Goal: Find contact information: Obtain details needed to contact an individual or organization

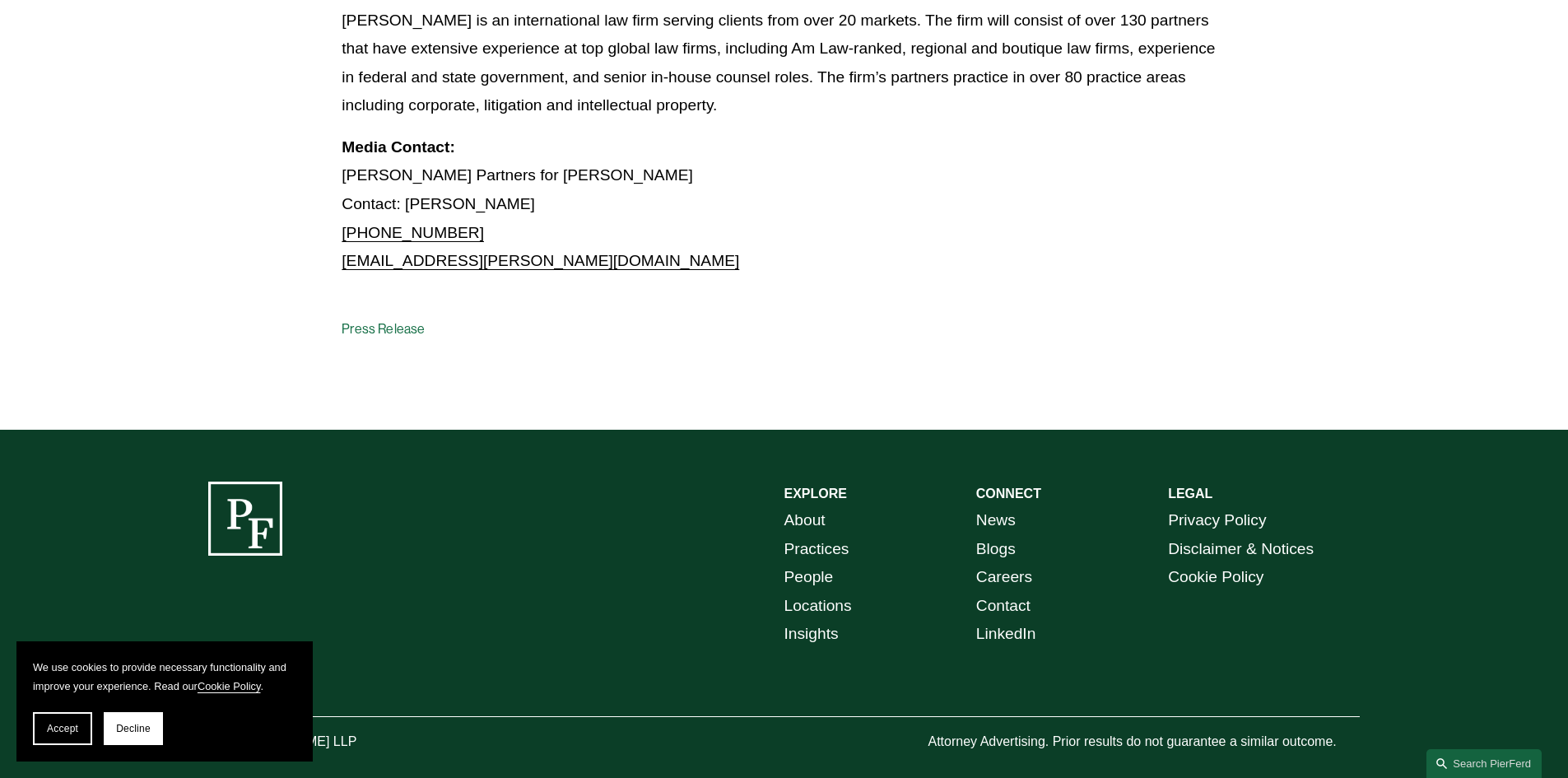
scroll to position [1254, 0]
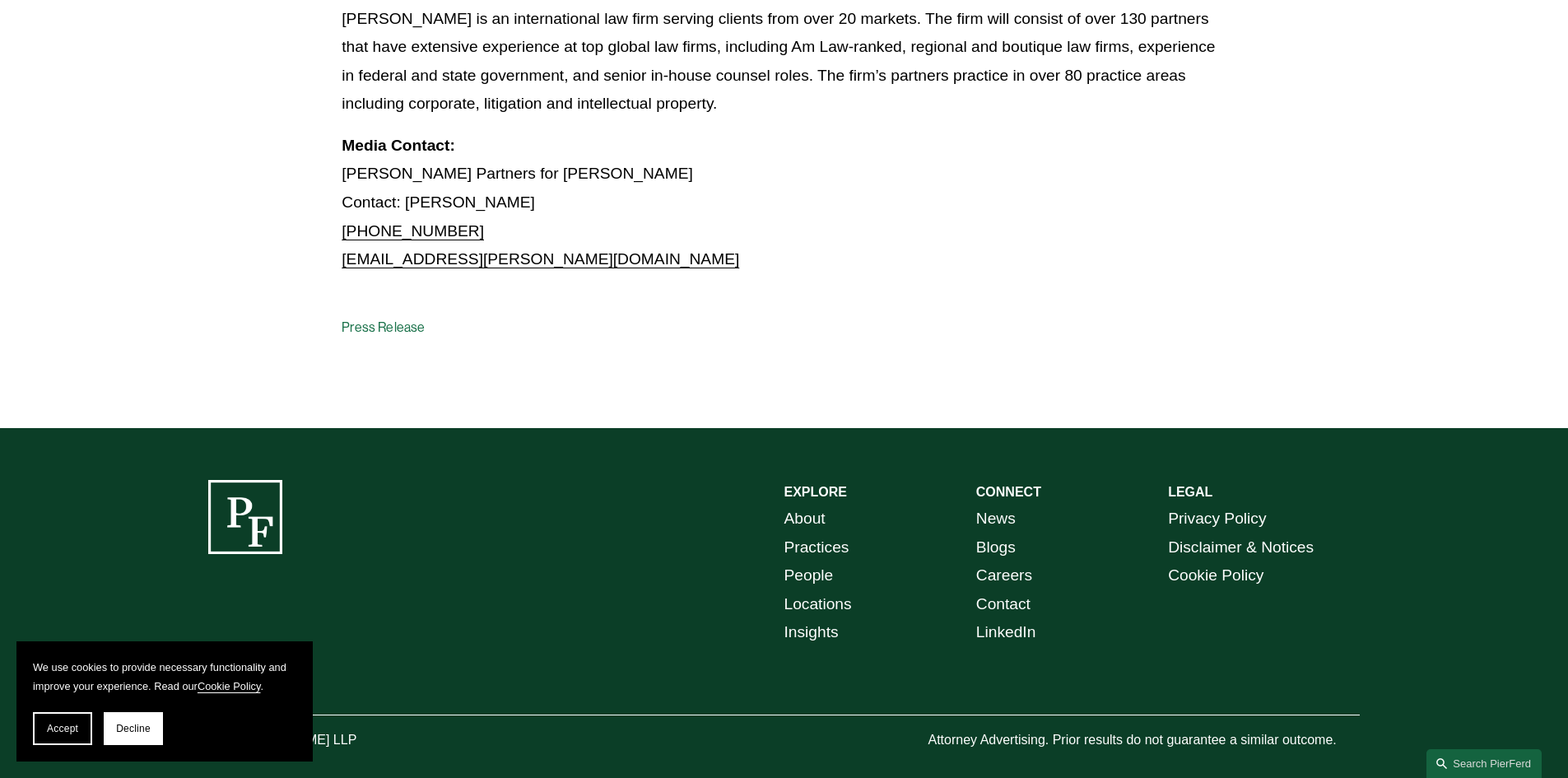
click at [807, 505] on link "About" at bounding box center [805, 519] width 41 height 29
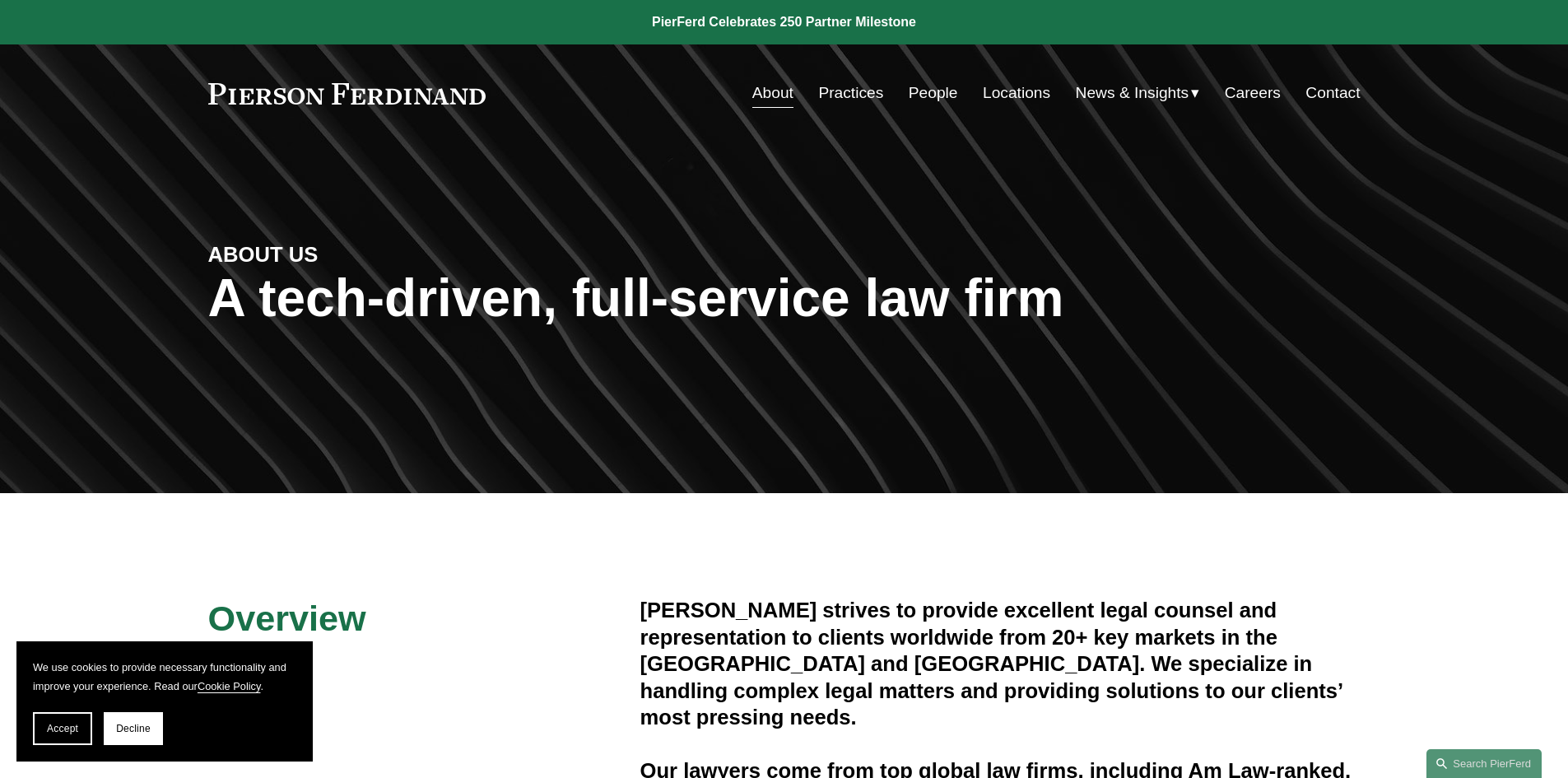
click at [921, 92] on link "People" at bounding box center [933, 92] width 49 height 31
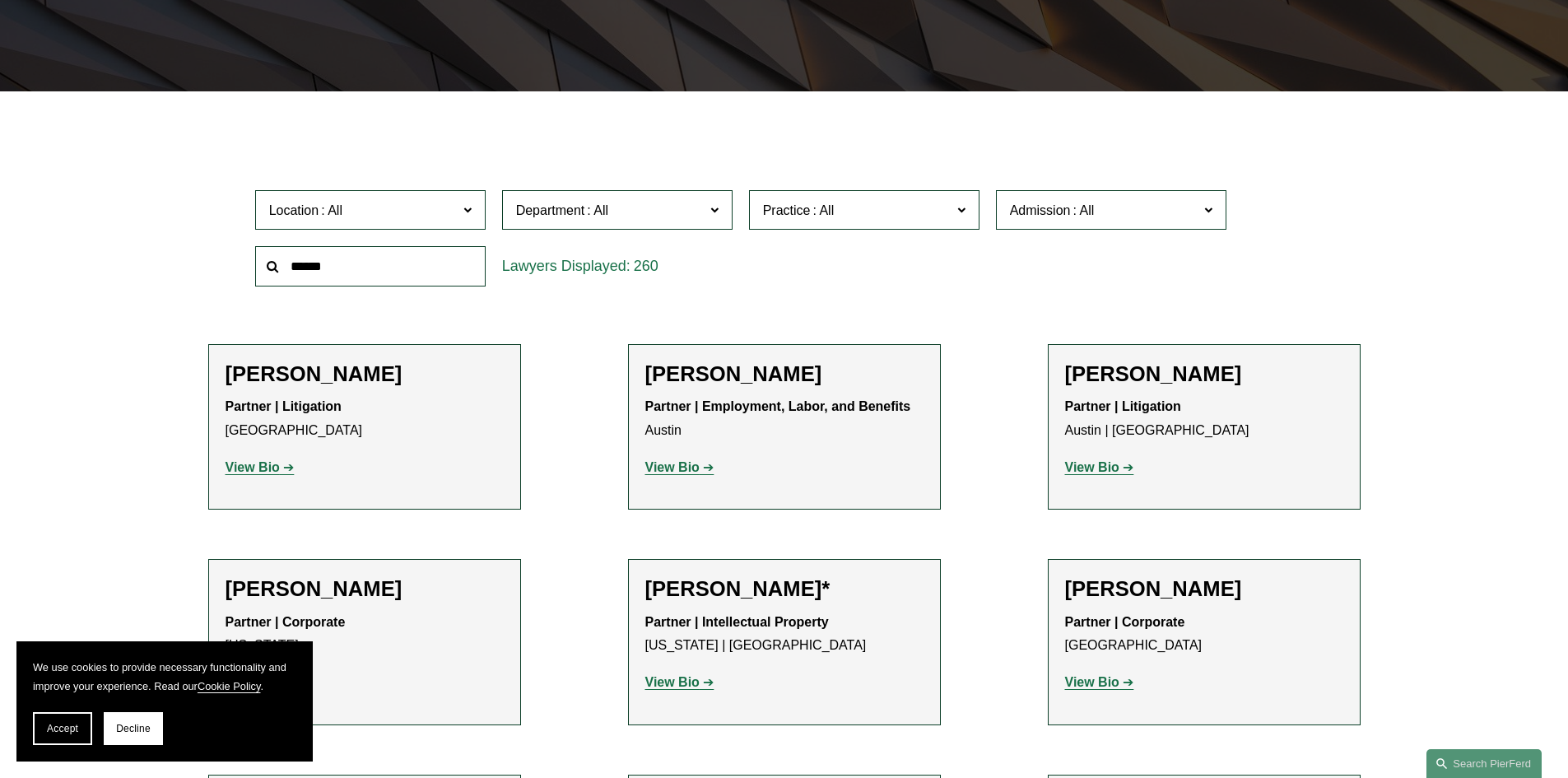
scroll to position [412, 0]
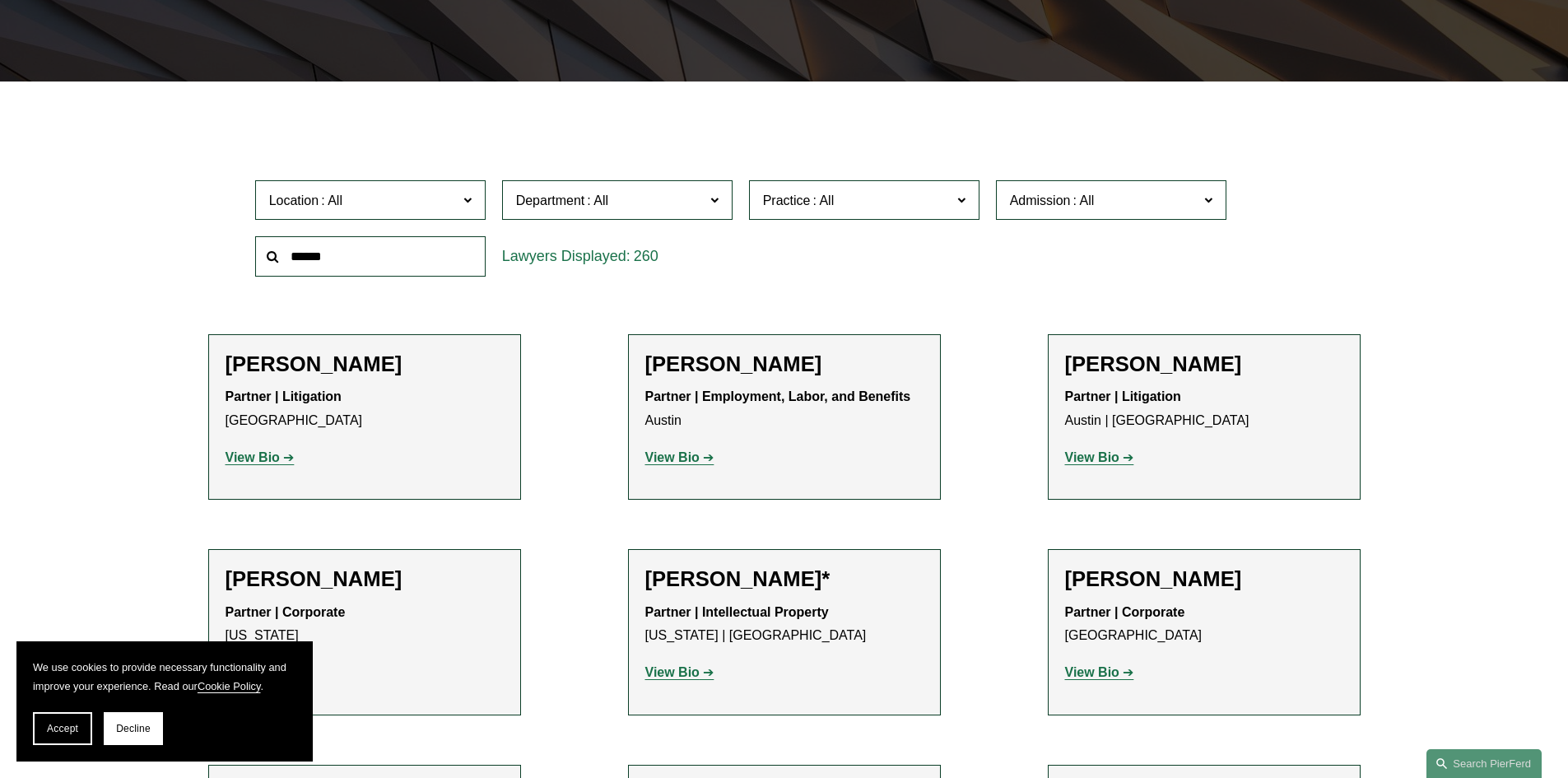
click at [469, 206] on span at bounding box center [466, 200] width 8 height 21
click at [0, 0] on link "Atlanta" at bounding box center [0, 0] width 0 height 0
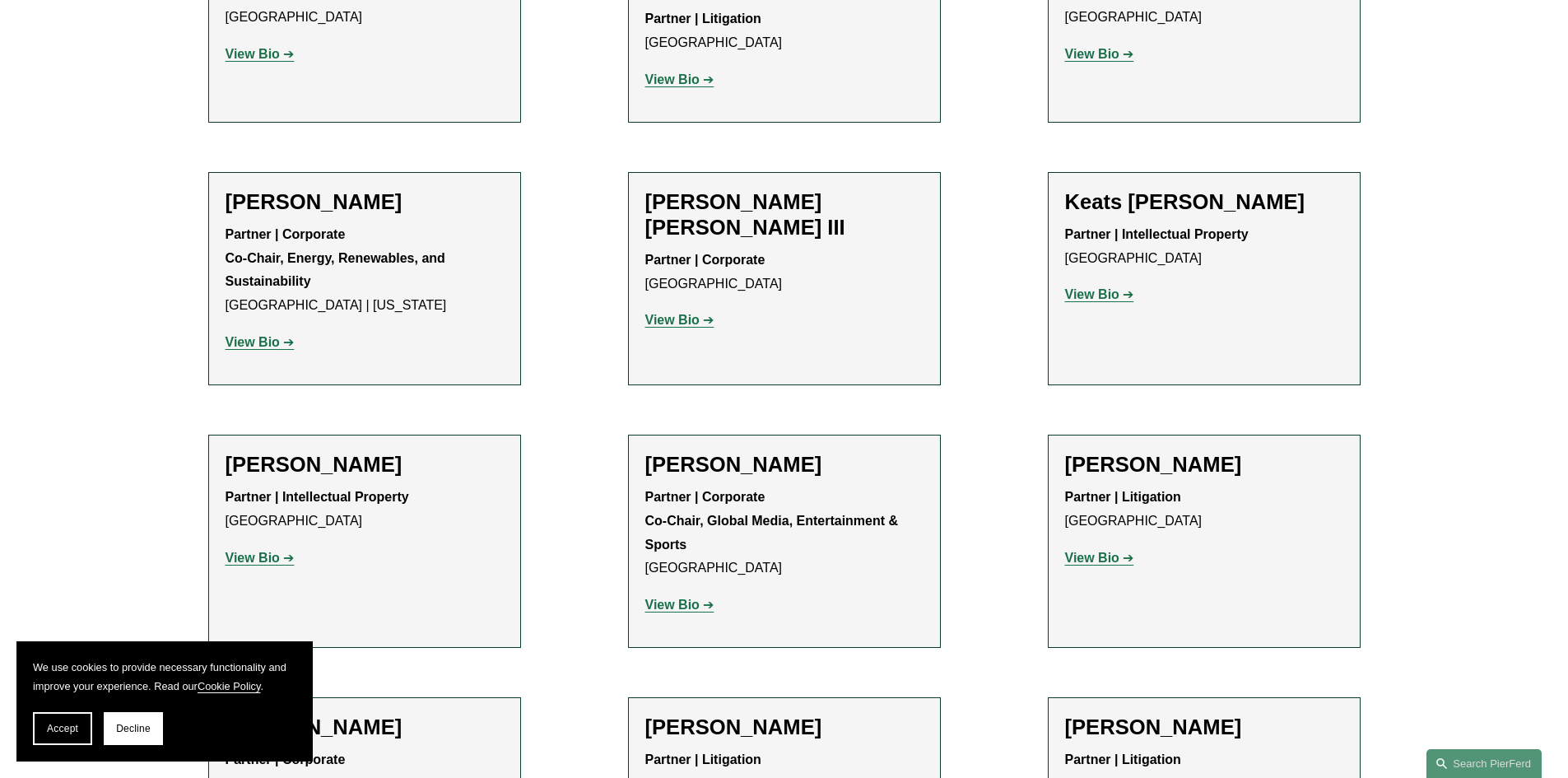
scroll to position [2058, 0]
click at [1087, 550] on strong "View Bio" at bounding box center [1092, 557] width 55 height 14
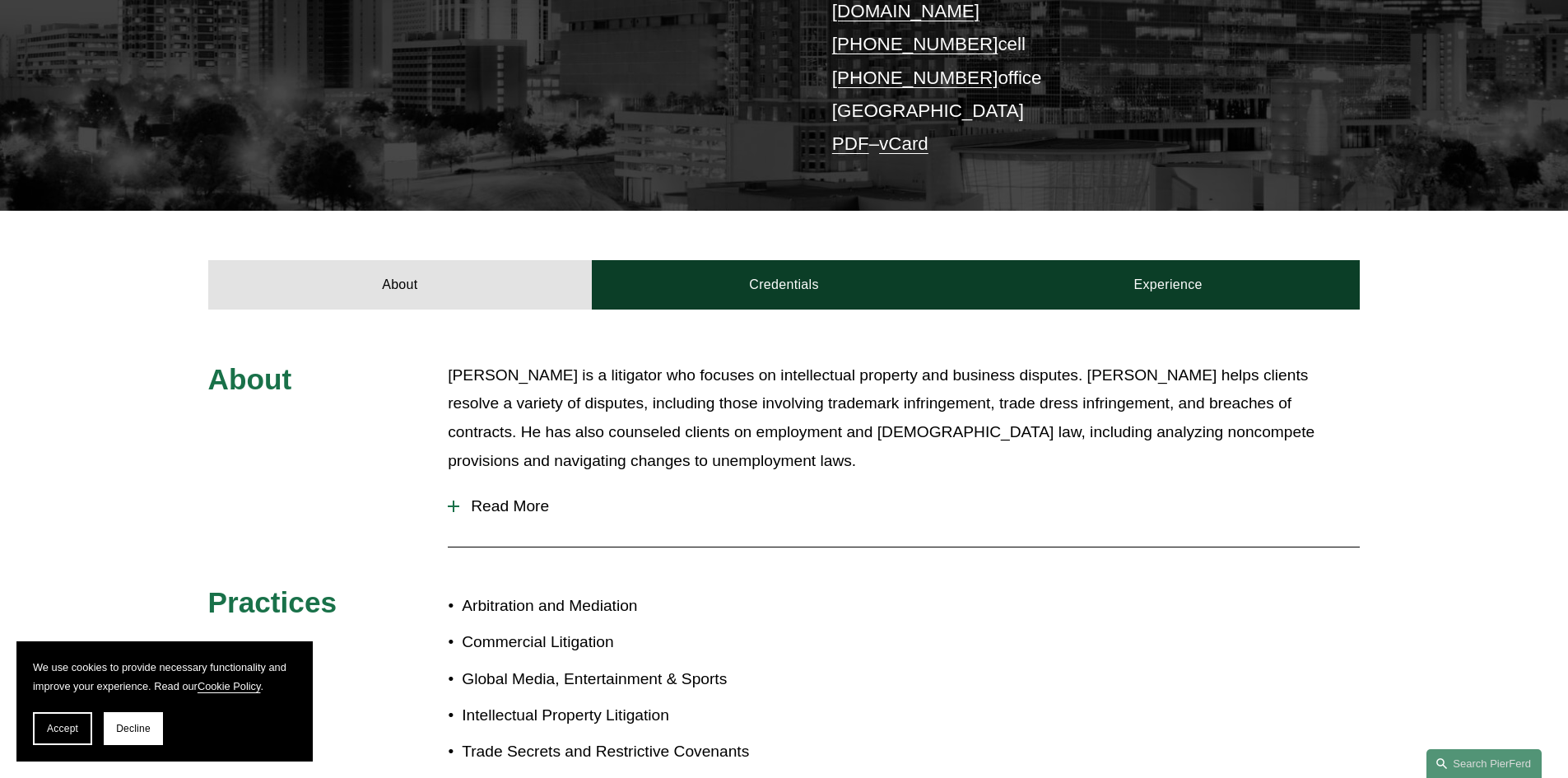
scroll to position [412, 0]
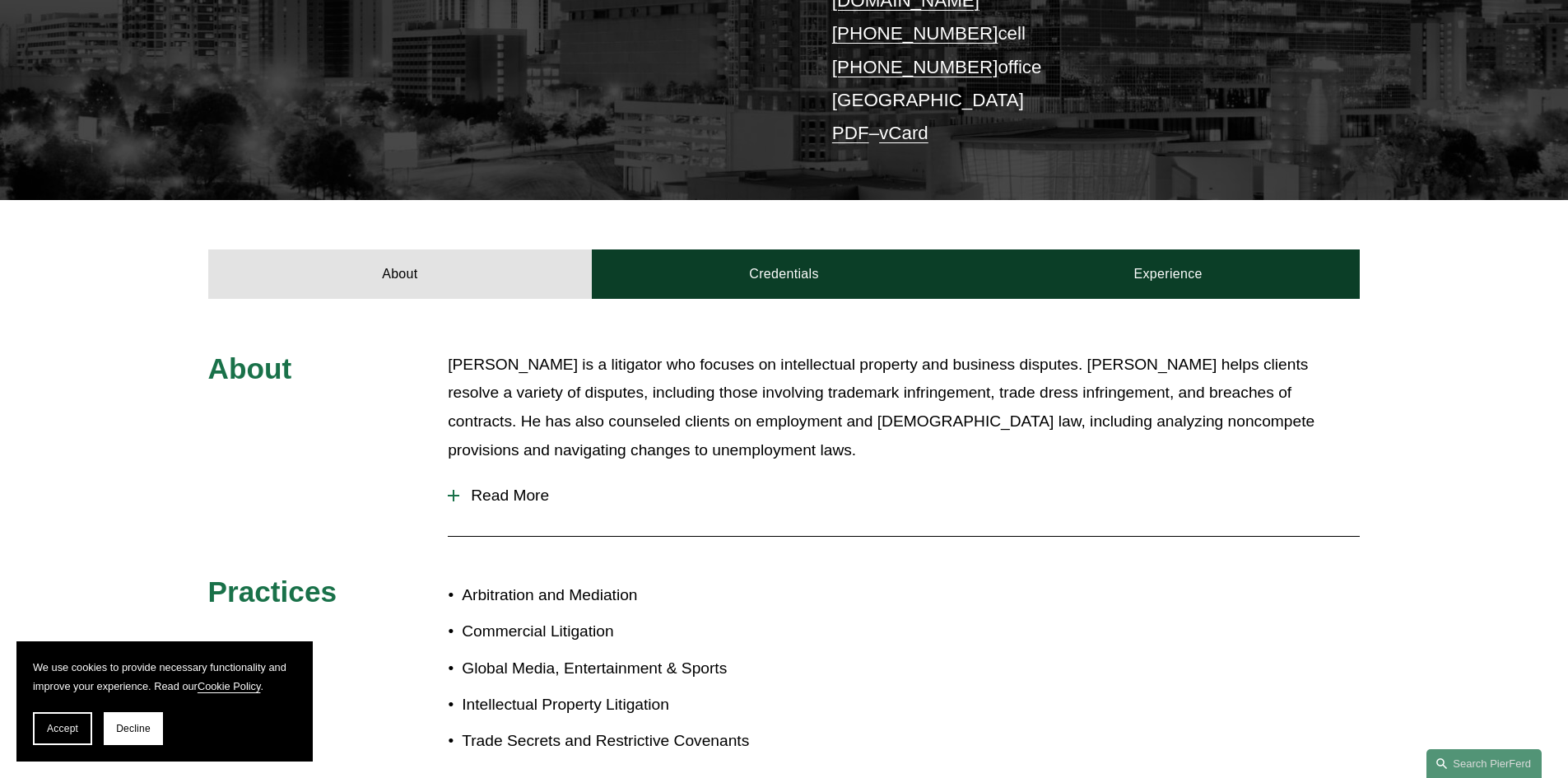
click at [502, 486] on span "Read More" at bounding box center [909, 495] width 900 height 18
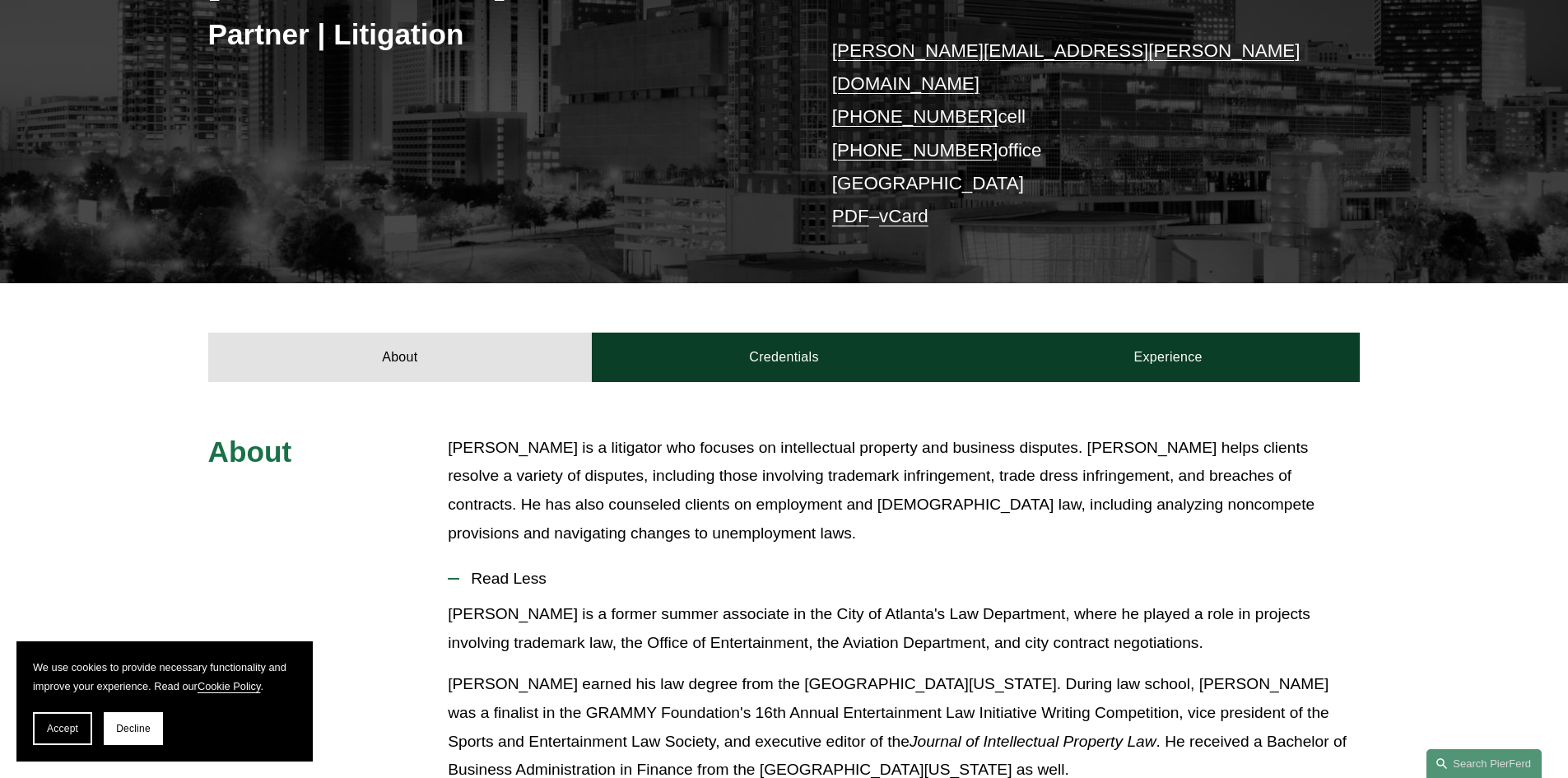
scroll to position [329, 0]
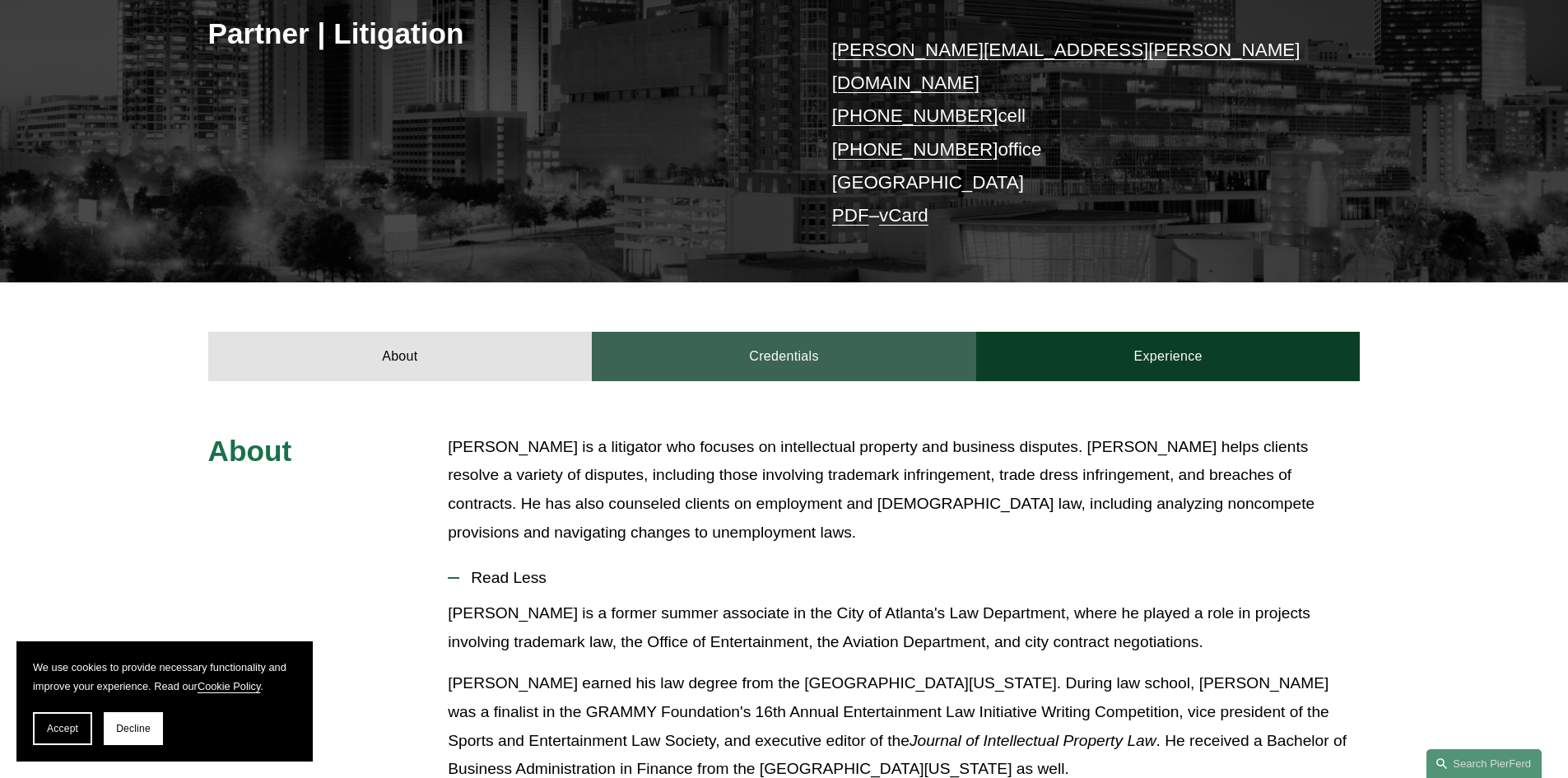
click at [771, 332] on link "Credentials" at bounding box center [783, 356] width 384 height 49
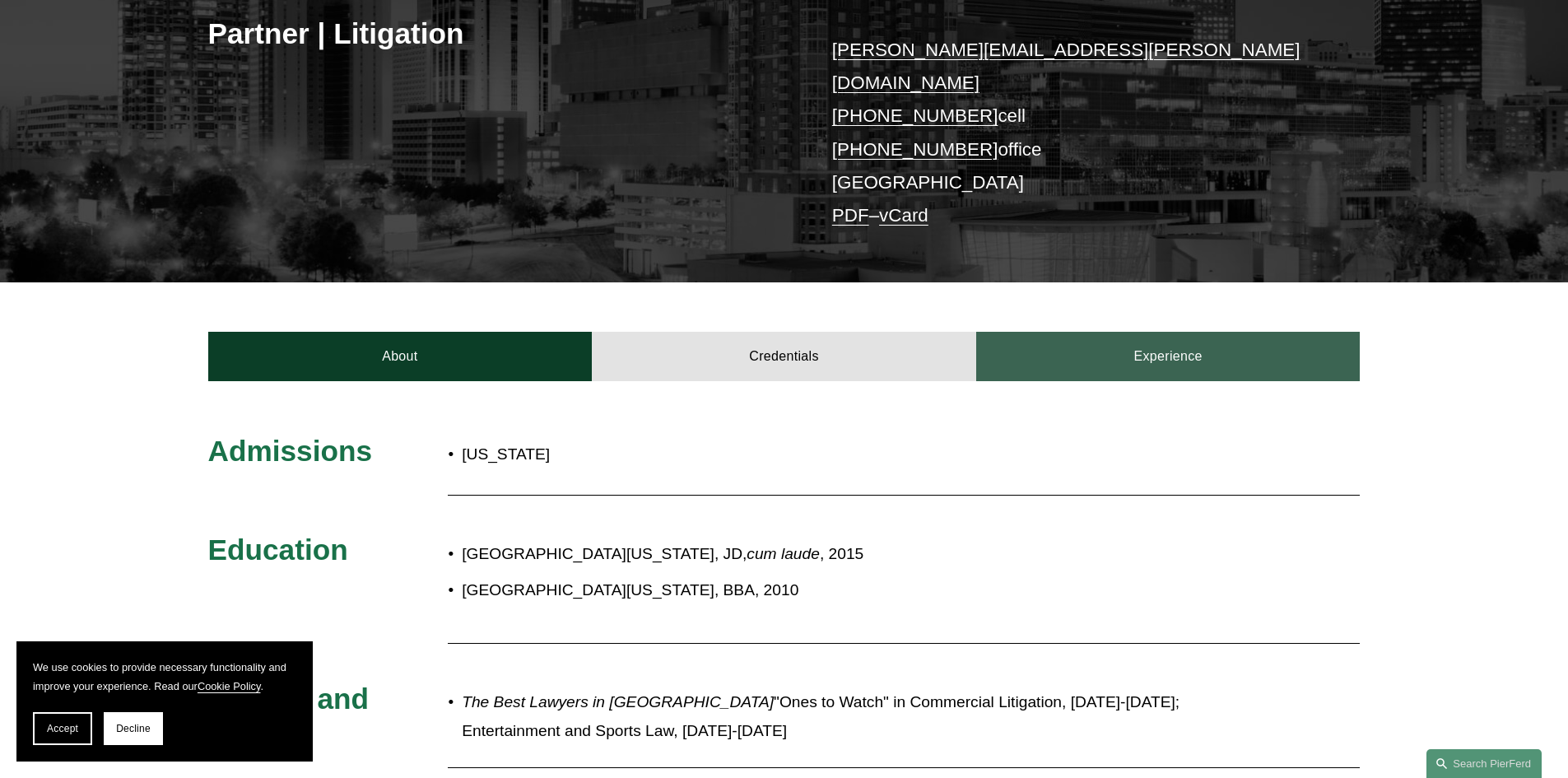
click at [1174, 332] on link "Experience" at bounding box center [1168, 356] width 384 height 49
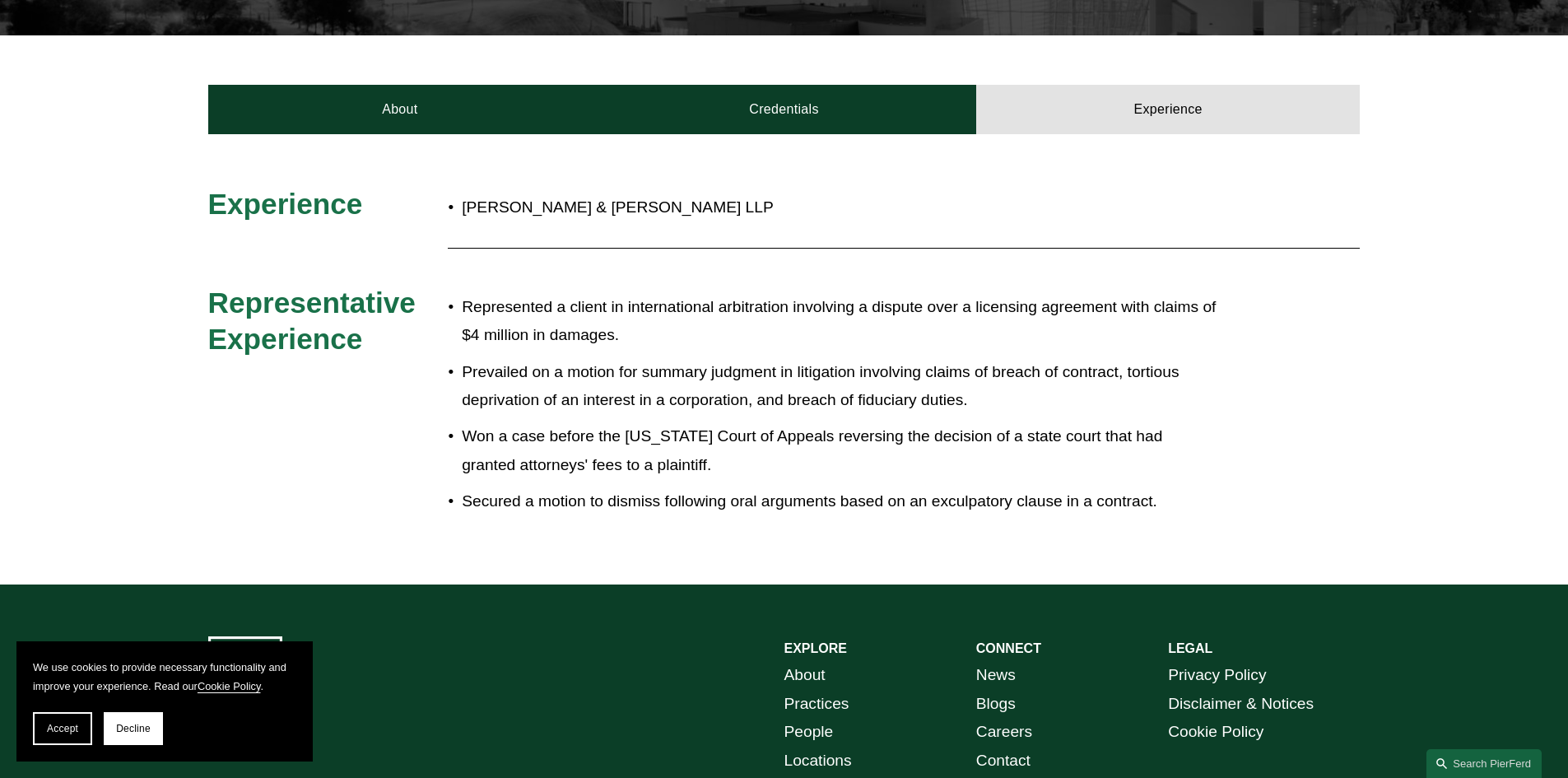
scroll to position [165, 0]
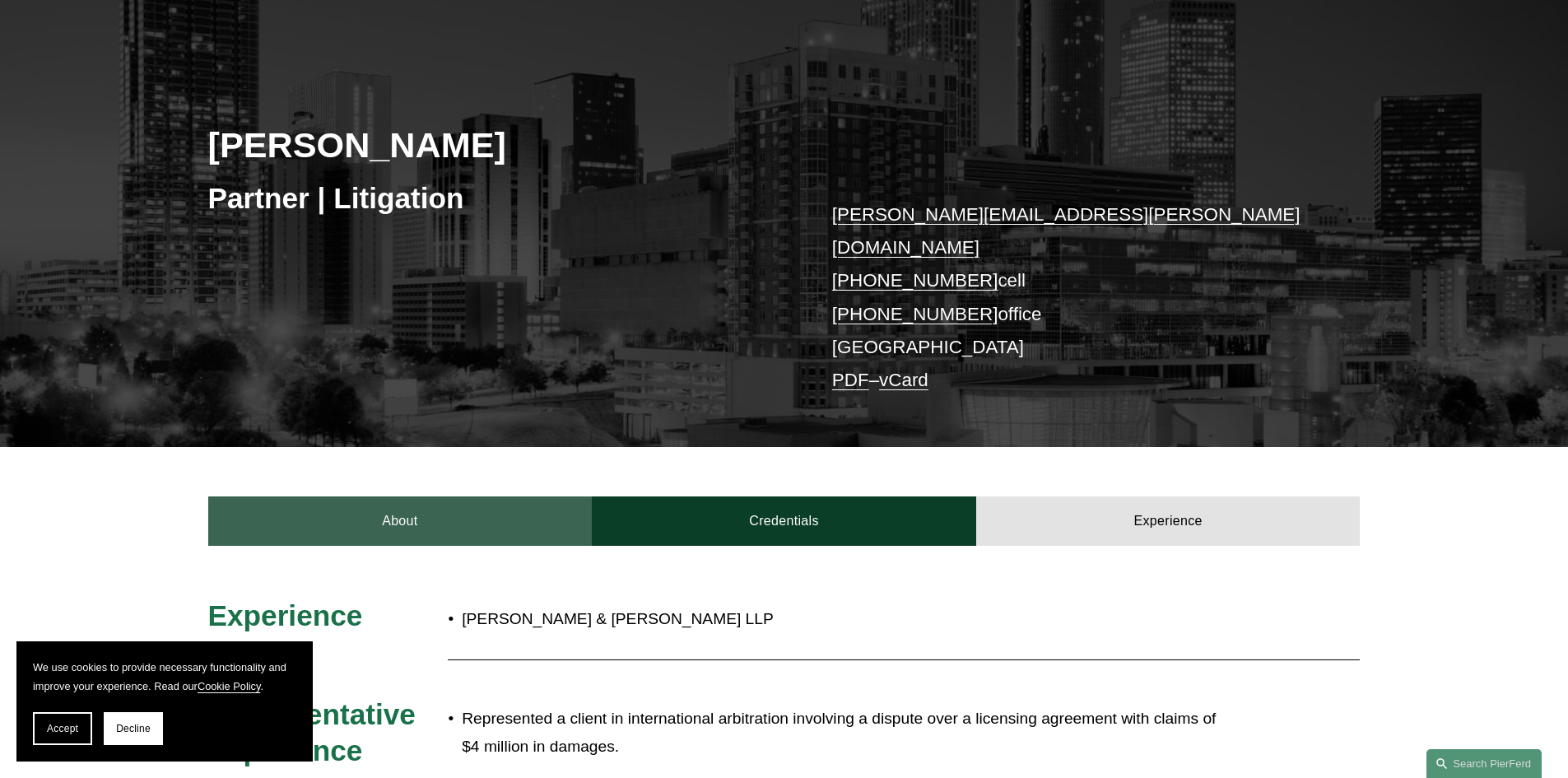
click at [396, 500] on link "About" at bounding box center [400, 521] width 384 height 49
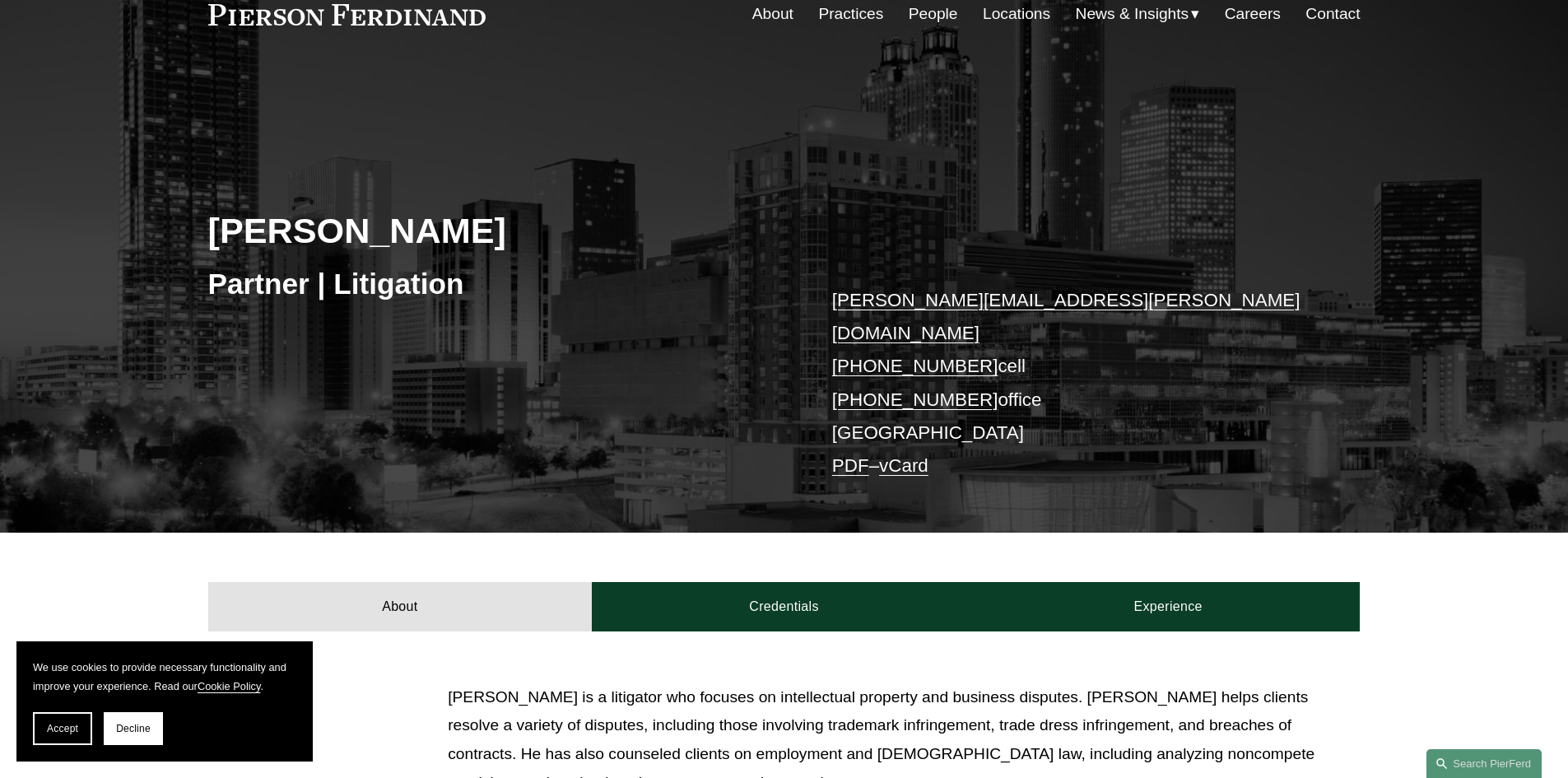
scroll to position [0, 0]
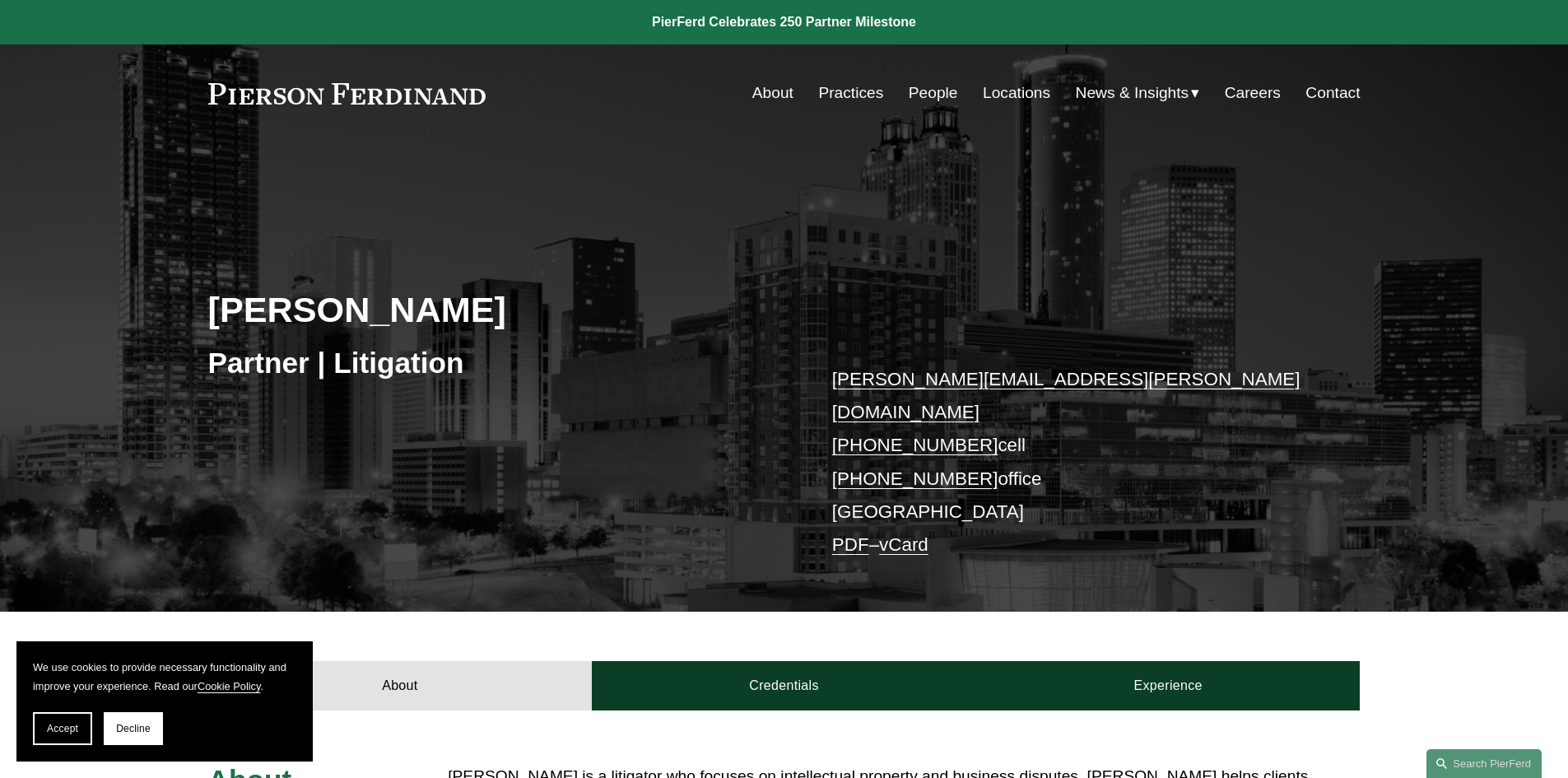
click at [915, 534] on link "vCard" at bounding box center [903, 544] width 49 height 21
click at [845, 534] on link "PDF" at bounding box center [850, 544] width 37 height 21
